Goal: Information Seeking & Learning: Find specific fact

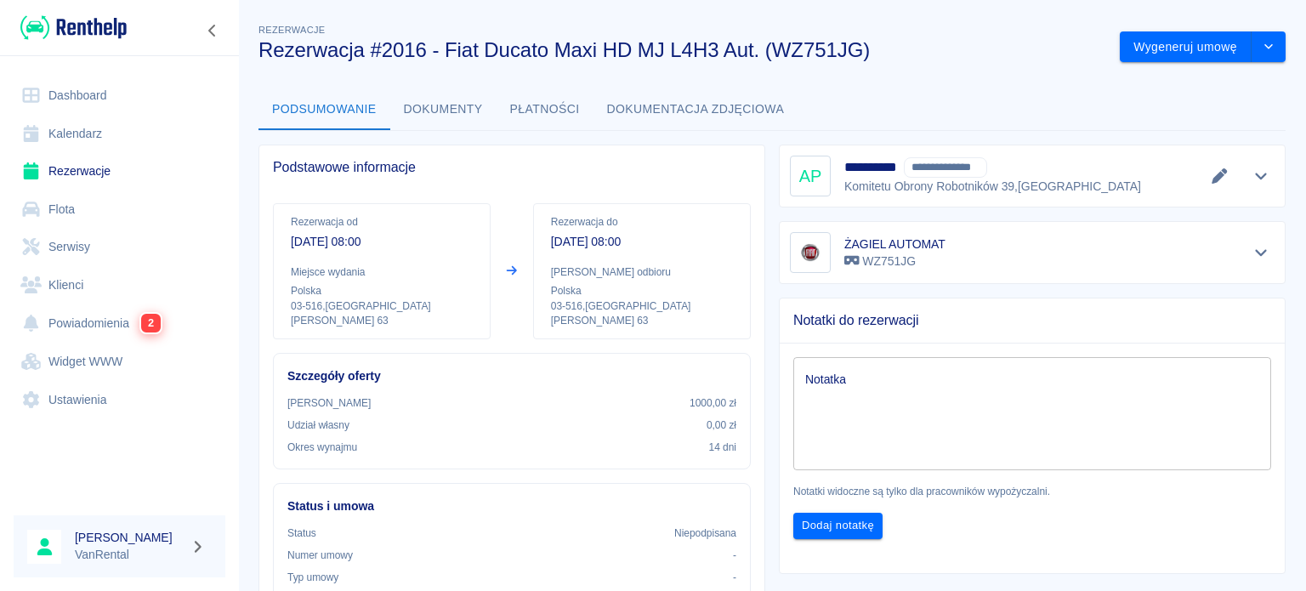
scroll to position [340, 0]
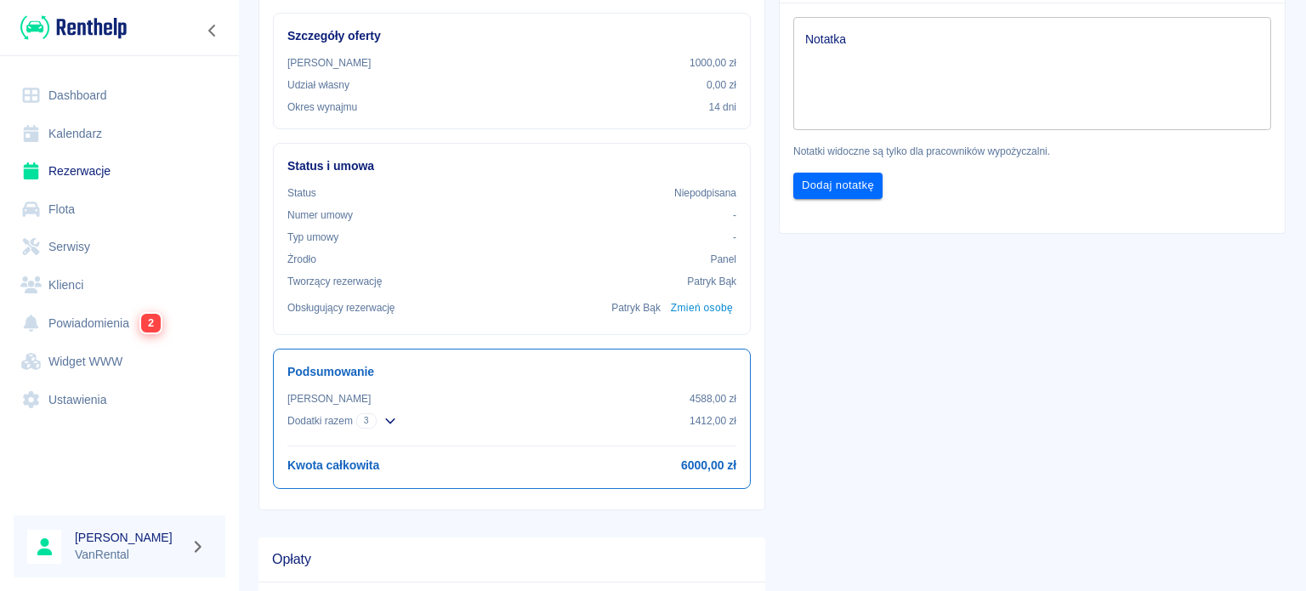
click at [143, 127] on link "Kalendarz" at bounding box center [120, 134] width 212 height 38
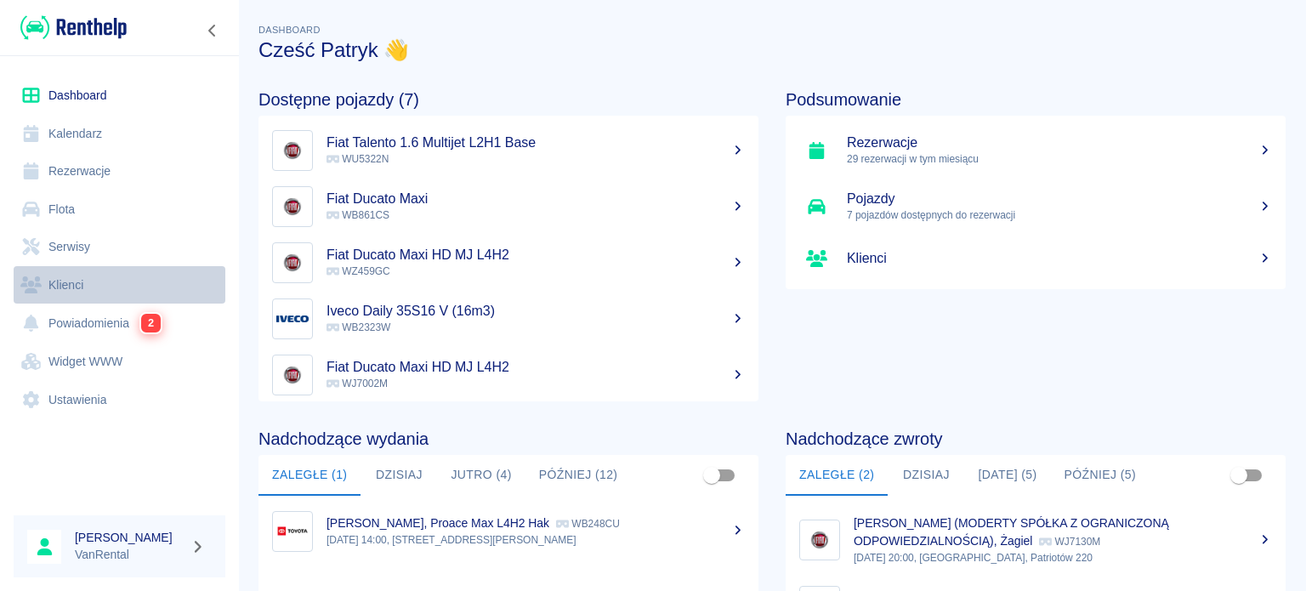
click at [90, 277] on link "Klienci" at bounding box center [120, 285] width 212 height 38
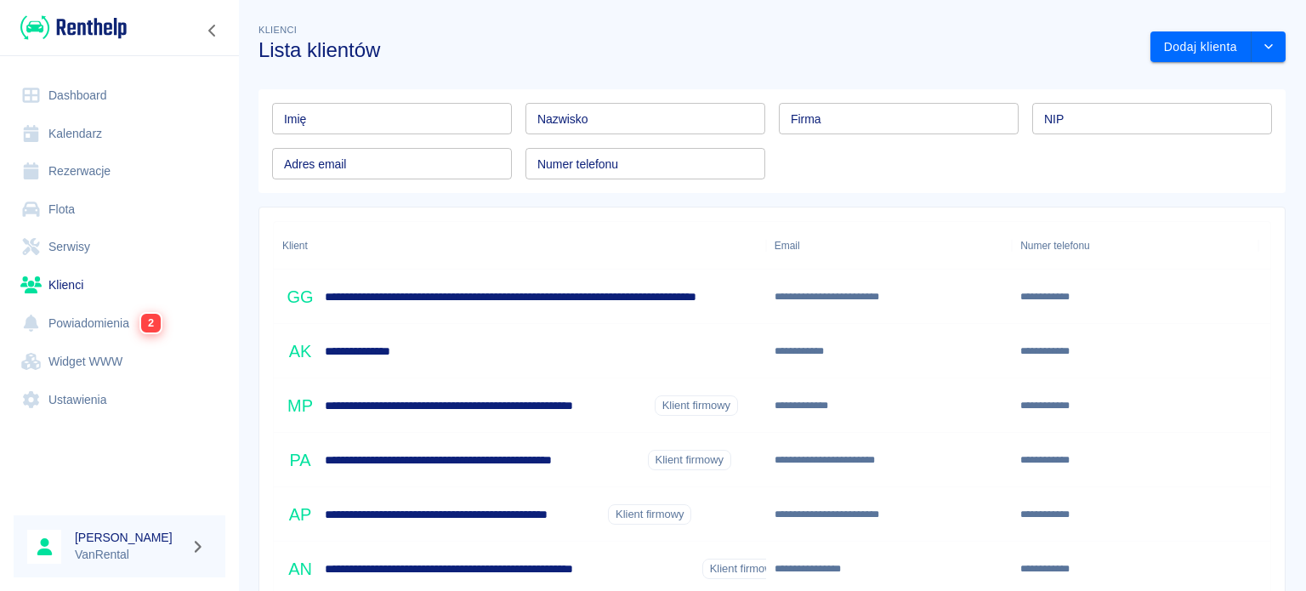
click at [54, 236] on link "Serwisy" at bounding box center [120, 247] width 212 height 38
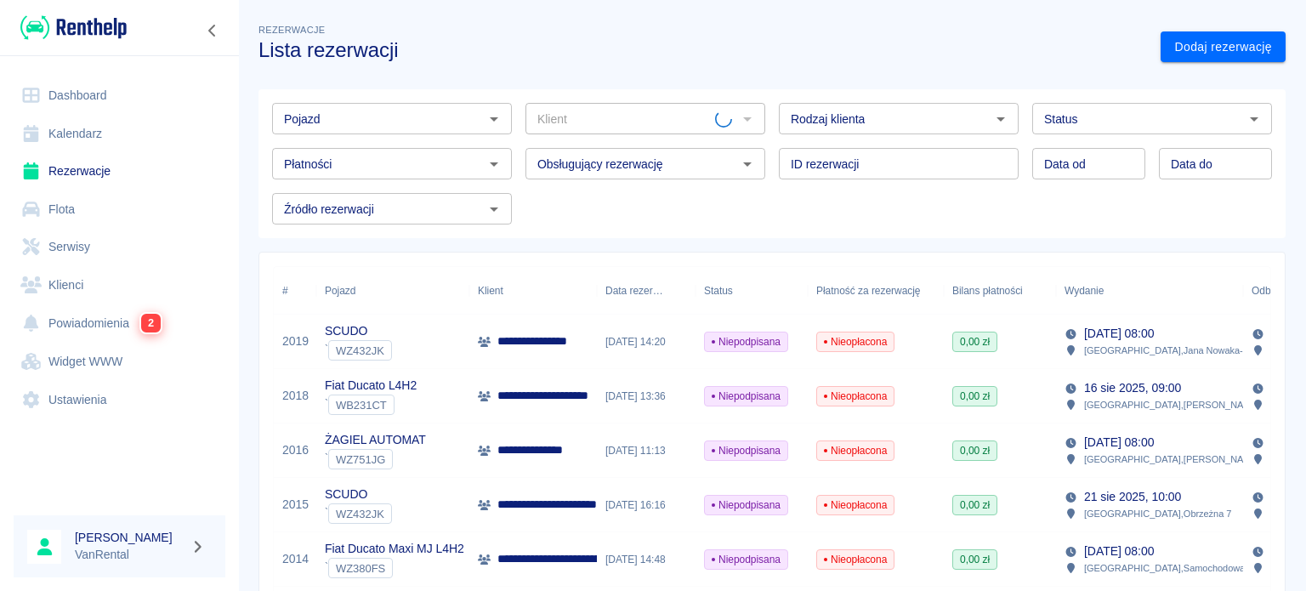
click at [602, 125] on input "Klient" at bounding box center [623, 118] width 185 height 21
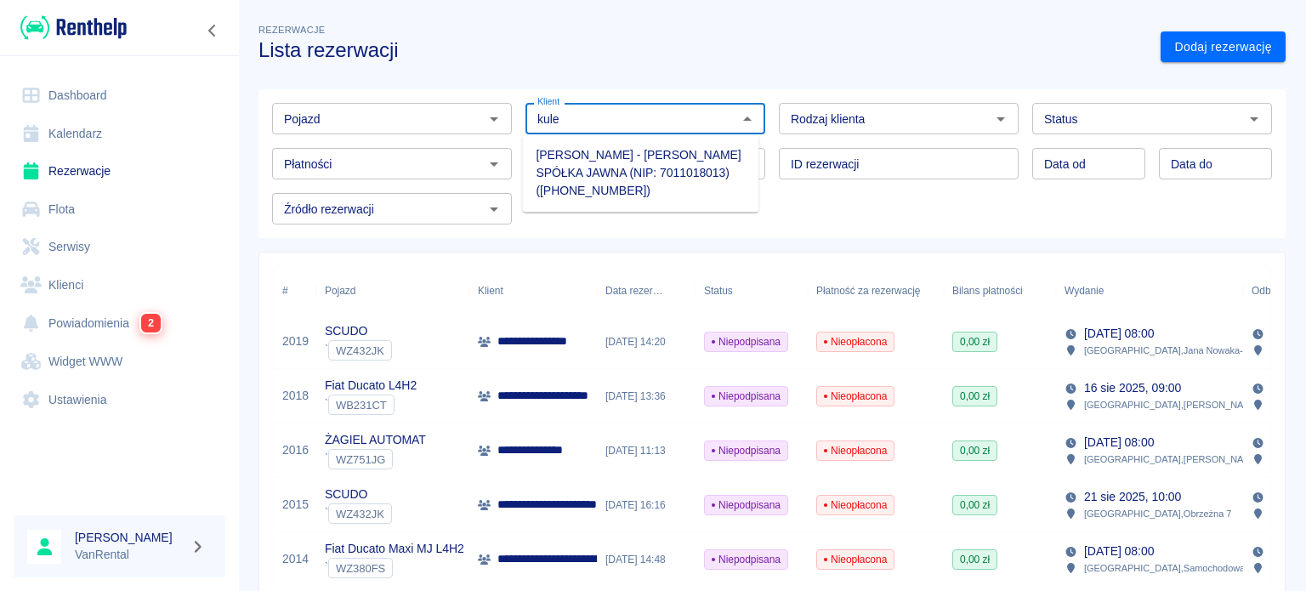
click at [640, 180] on li "[PERSON_NAME] - [PERSON_NAME] SPÓŁKA JAWNA (NIP: 7011018013) ([PHONE_NUMBER])" at bounding box center [640, 173] width 236 height 64
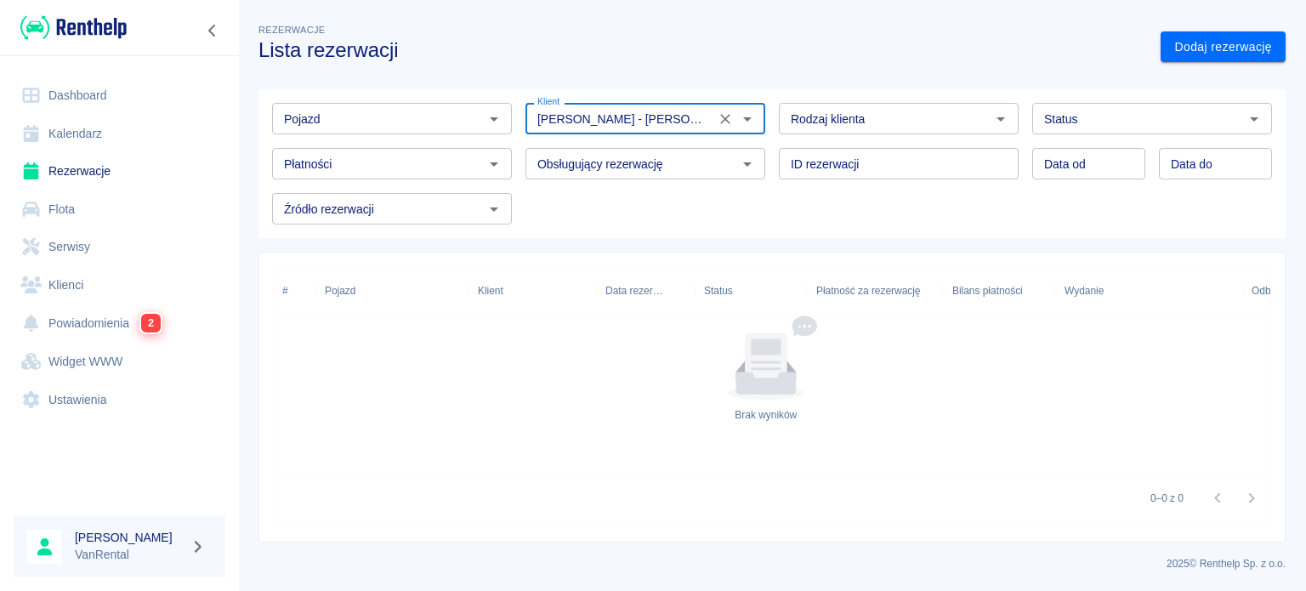
type input "[PERSON_NAME] - [PERSON_NAME] SPÓŁKA JAWNA (NIP: 7011018013) ([PHONE_NUMBER])"
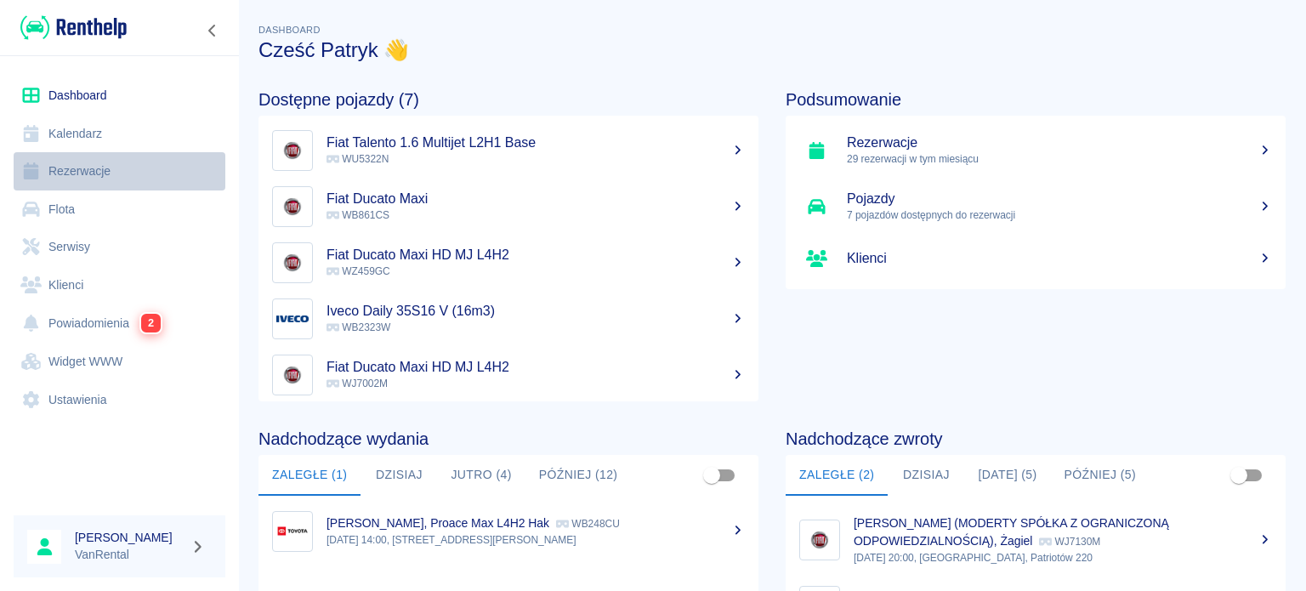
click at [112, 173] on link "Rezerwacje" at bounding box center [120, 171] width 212 height 38
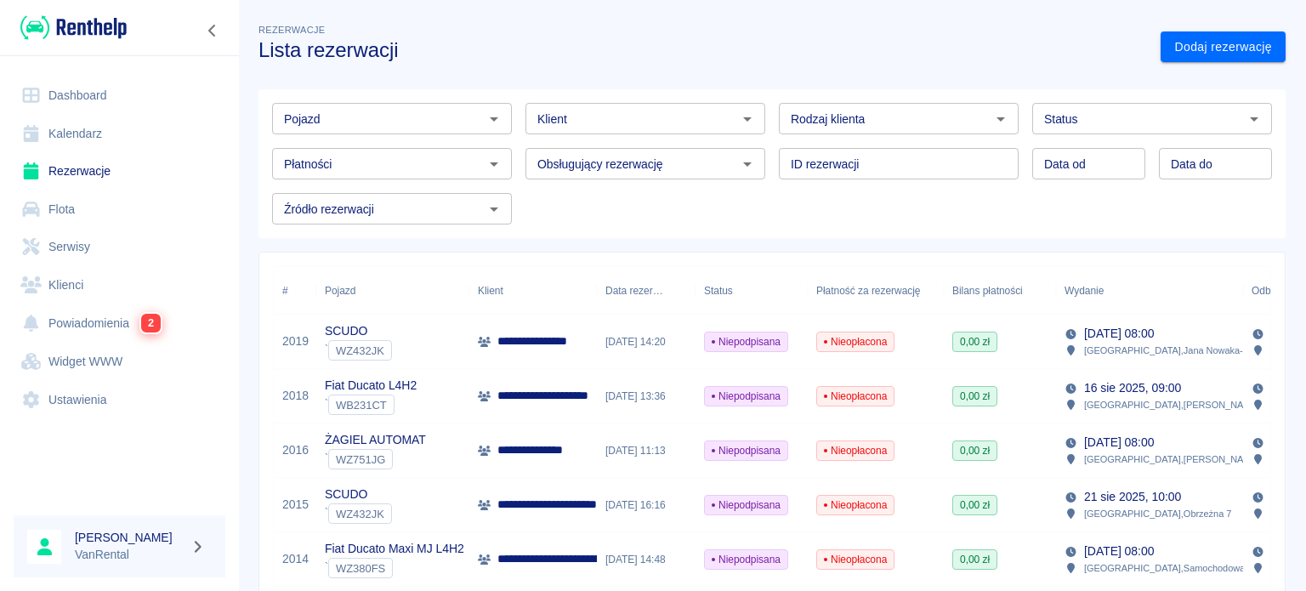
click at [612, 115] on input "Klient" at bounding box center [632, 118] width 202 height 21
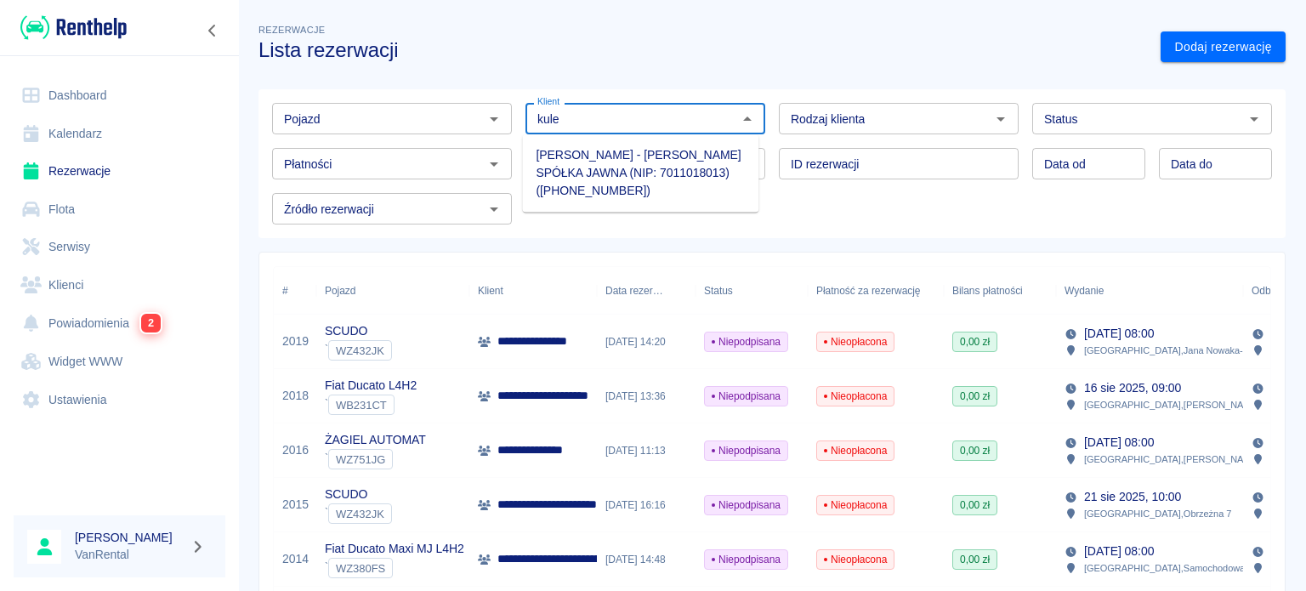
click at [628, 166] on li "[PERSON_NAME] - [PERSON_NAME] SPÓŁKA JAWNA (NIP: 7011018013) ([PHONE_NUMBER])" at bounding box center [640, 173] width 236 height 64
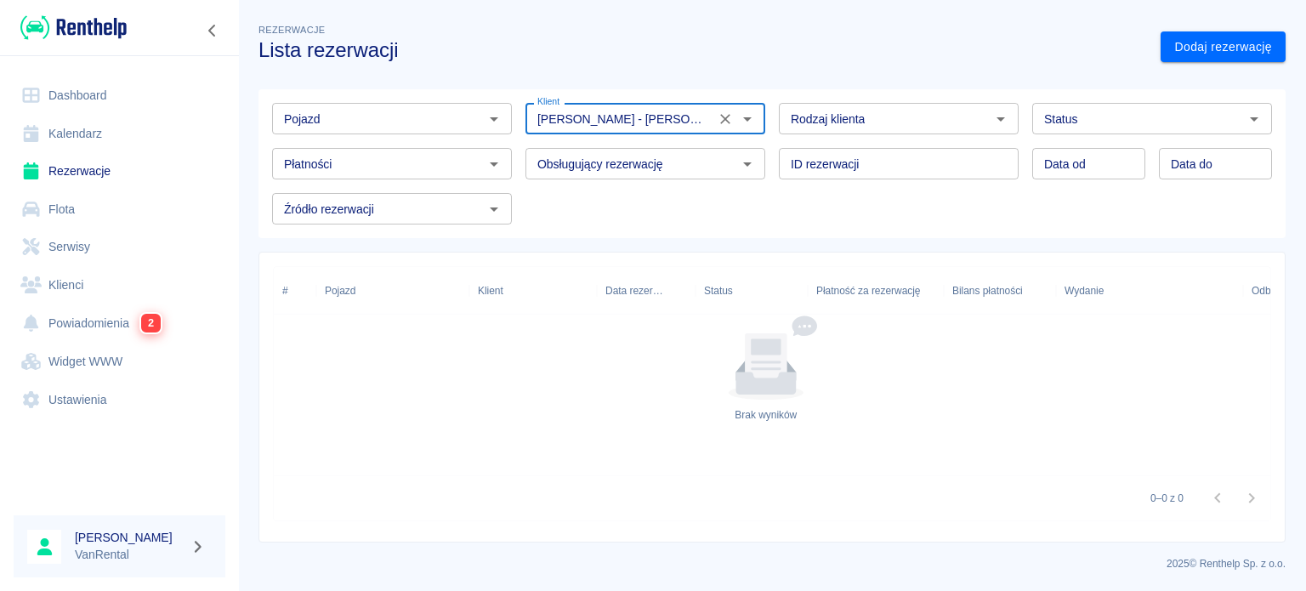
type input "Michał Paweł Kulesza - PALARNIEWENT BARTOSZ STACHLEWSKI SPÓŁKA JAWNA (NIP: 7011…"
click at [1199, 120] on input "Status" at bounding box center [1139, 118] width 202 height 21
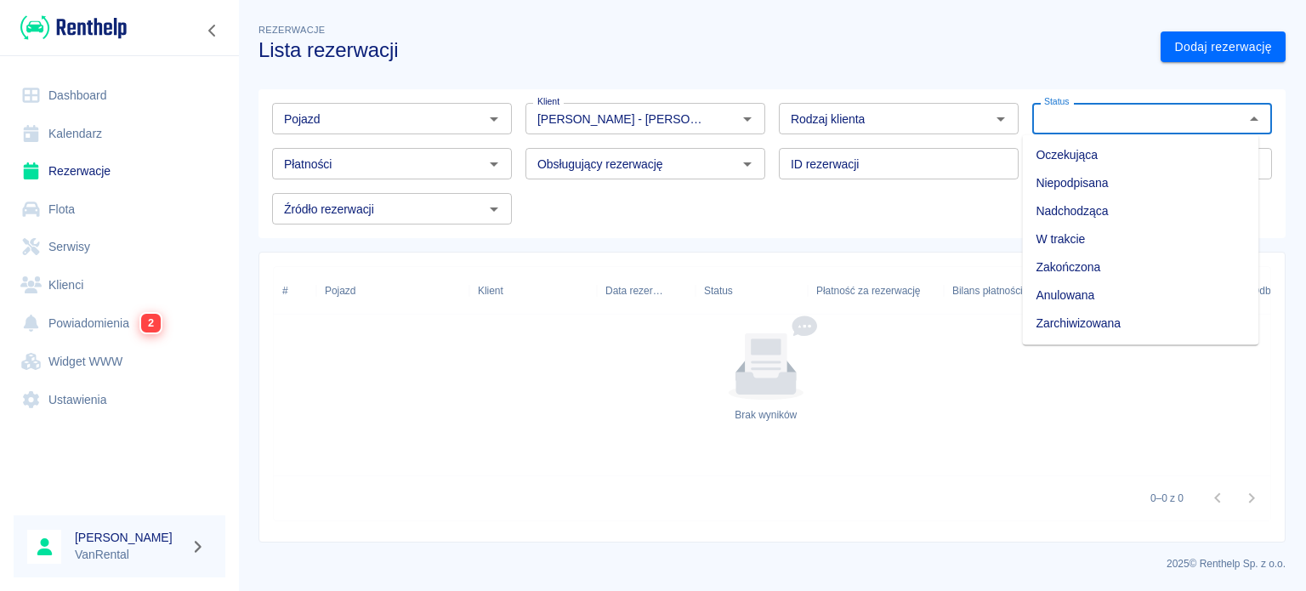
click at [1112, 321] on li "Zarchiwizowana" at bounding box center [1140, 324] width 236 height 28
type input "Zarchiwizowana"
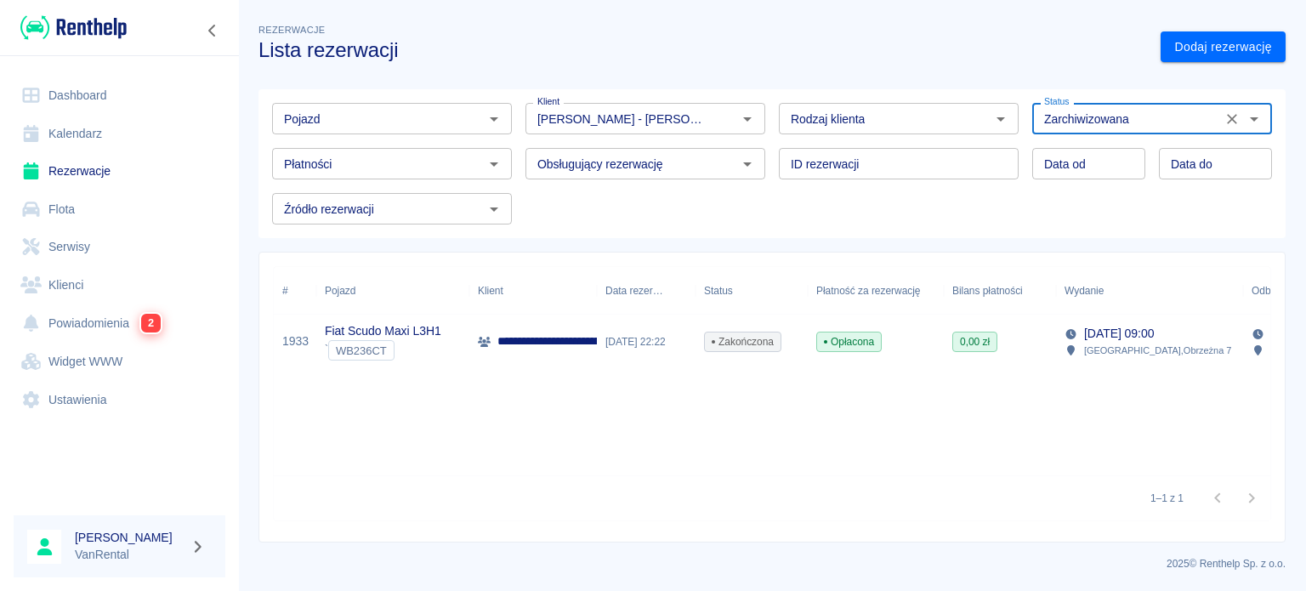
click at [425, 333] on p "Fiat Scudo Maxi L3H1" at bounding box center [383, 331] width 117 height 18
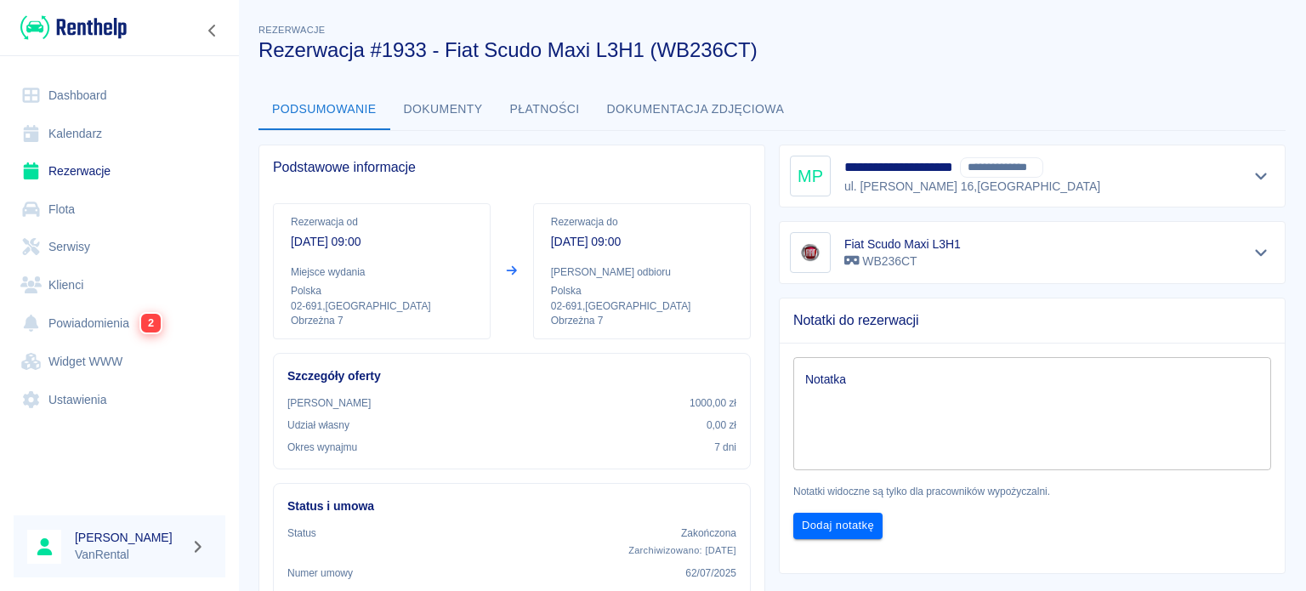
click at [1252, 173] on icon "Pokaż szczegóły" at bounding box center [1262, 175] width 20 height 15
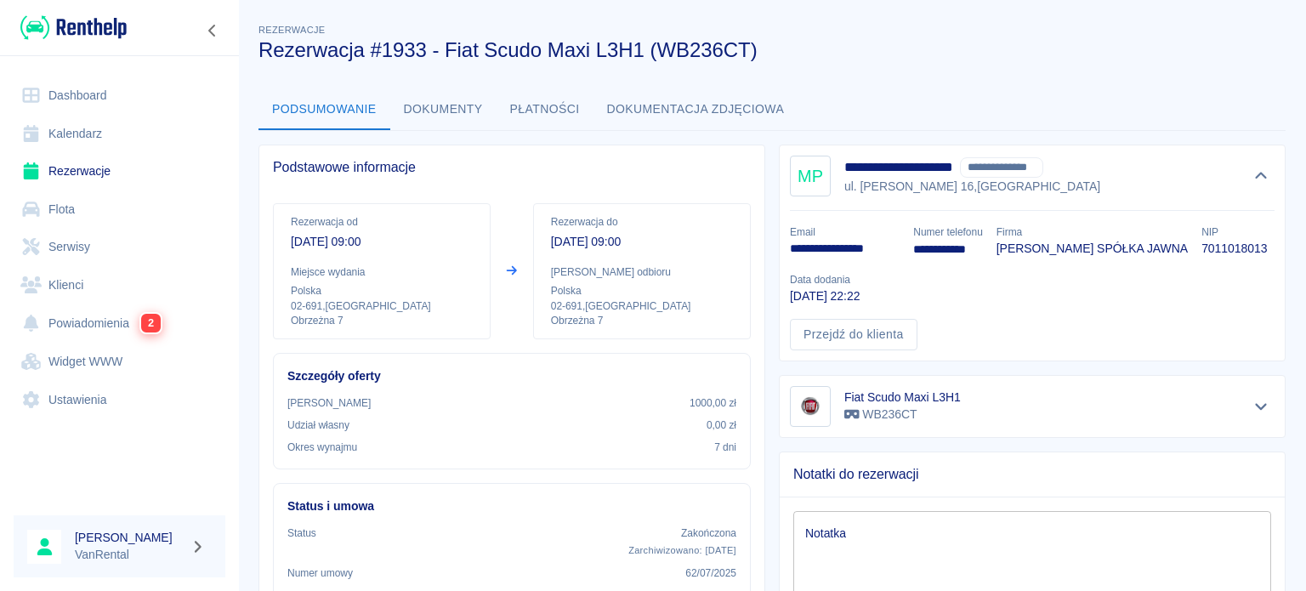
drag, startPoint x: 1111, startPoint y: 297, endPoint x: 913, endPoint y: 298, distance: 197.3
click at [1044, 295] on div "**********" at bounding box center [1025, 280] width 498 height 139
click at [997, 258] on p "PALARNIEWENT BARTOSZ STACHLEWSKI SPÓŁKA JAWNA" at bounding box center [1092, 249] width 191 height 18
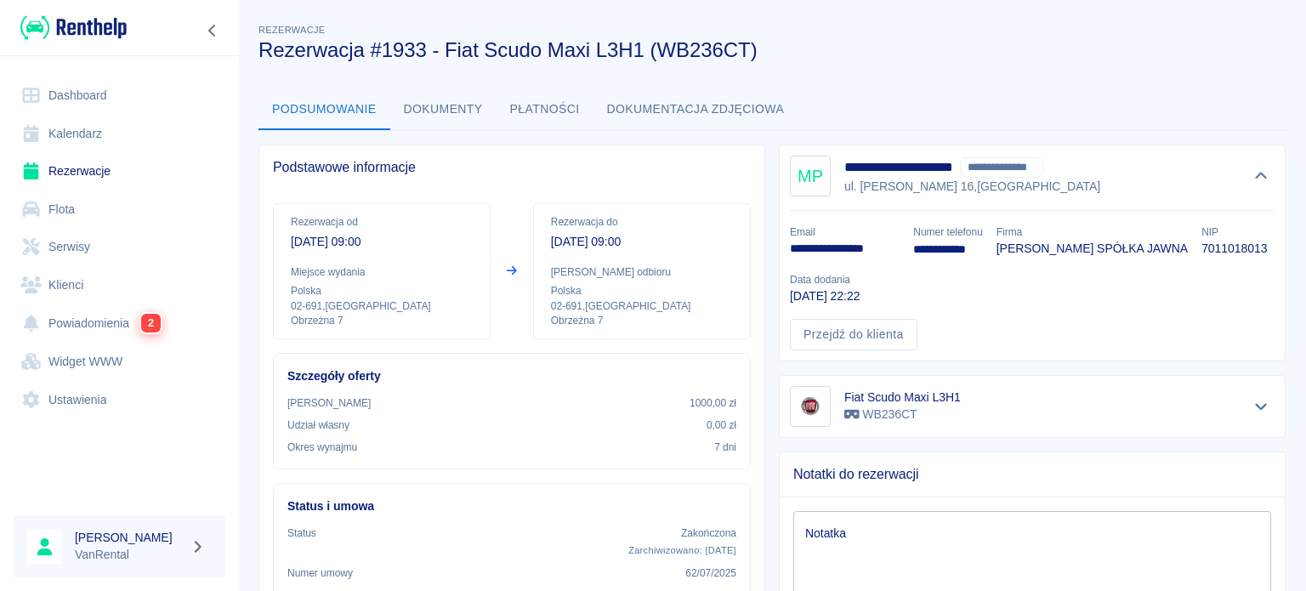
drag, startPoint x: 784, startPoint y: 294, endPoint x: 1115, endPoint y: 292, distance: 330.8
click at [1115, 258] on p "PALARNIEWENT BARTOSZ STACHLEWSKI SPÓŁKA JAWNA" at bounding box center [1092, 249] width 191 height 18
copy p "PALARNIEWENT BARTOSZ STACHLEWSKI SPÓŁKA JAWNA"
click at [997, 258] on p "PALARNIEWENT BARTOSZ STACHLEWSKI SPÓŁKA JAWNA" at bounding box center [1092, 249] width 191 height 18
drag, startPoint x: 782, startPoint y: 295, endPoint x: 1113, endPoint y: 299, distance: 330.9
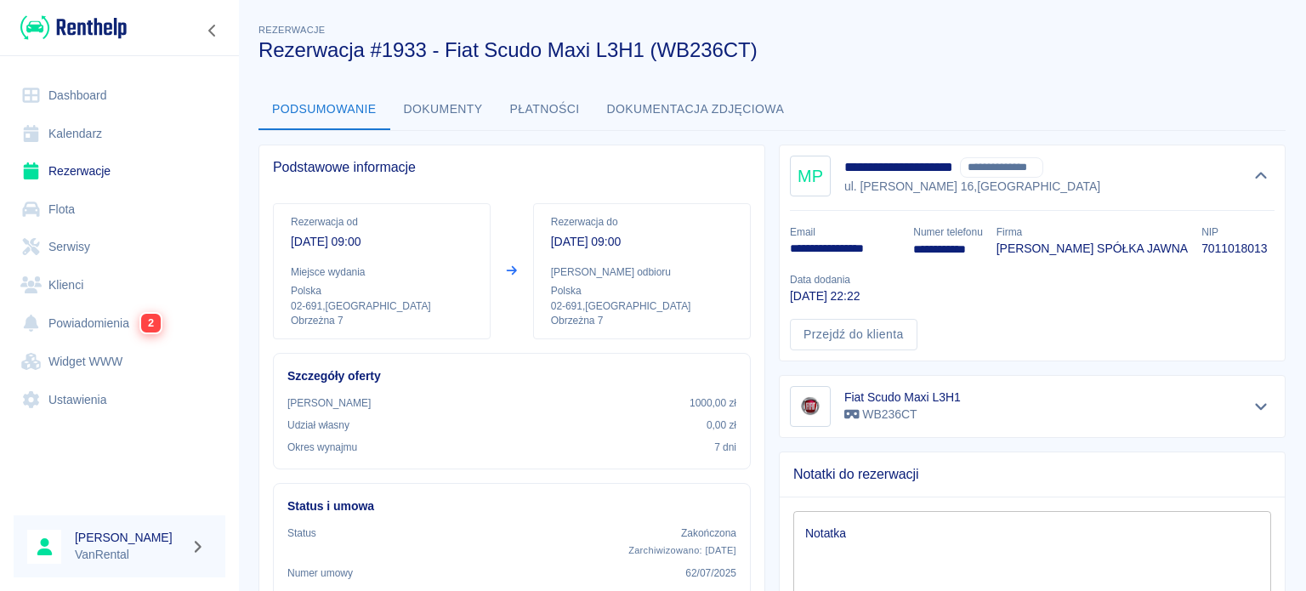
click at [1113, 259] on div "Firma PALARNIEWENT BARTOSZ STACHLEWSKI SPÓŁKA JAWNA" at bounding box center [1085, 235] width 205 height 48
copy p "PALARNIEWENT BARTOSZ STACHLEWSKI SPÓŁKA JAWNA"
drag, startPoint x: 786, startPoint y: 250, endPoint x: 891, endPoint y: 251, distance: 105.5
click at [891, 251] on p "**********" at bounding box center [845, 249] width 110 height 18
